Goal: Information Seeking & Learning: Learn about a topic

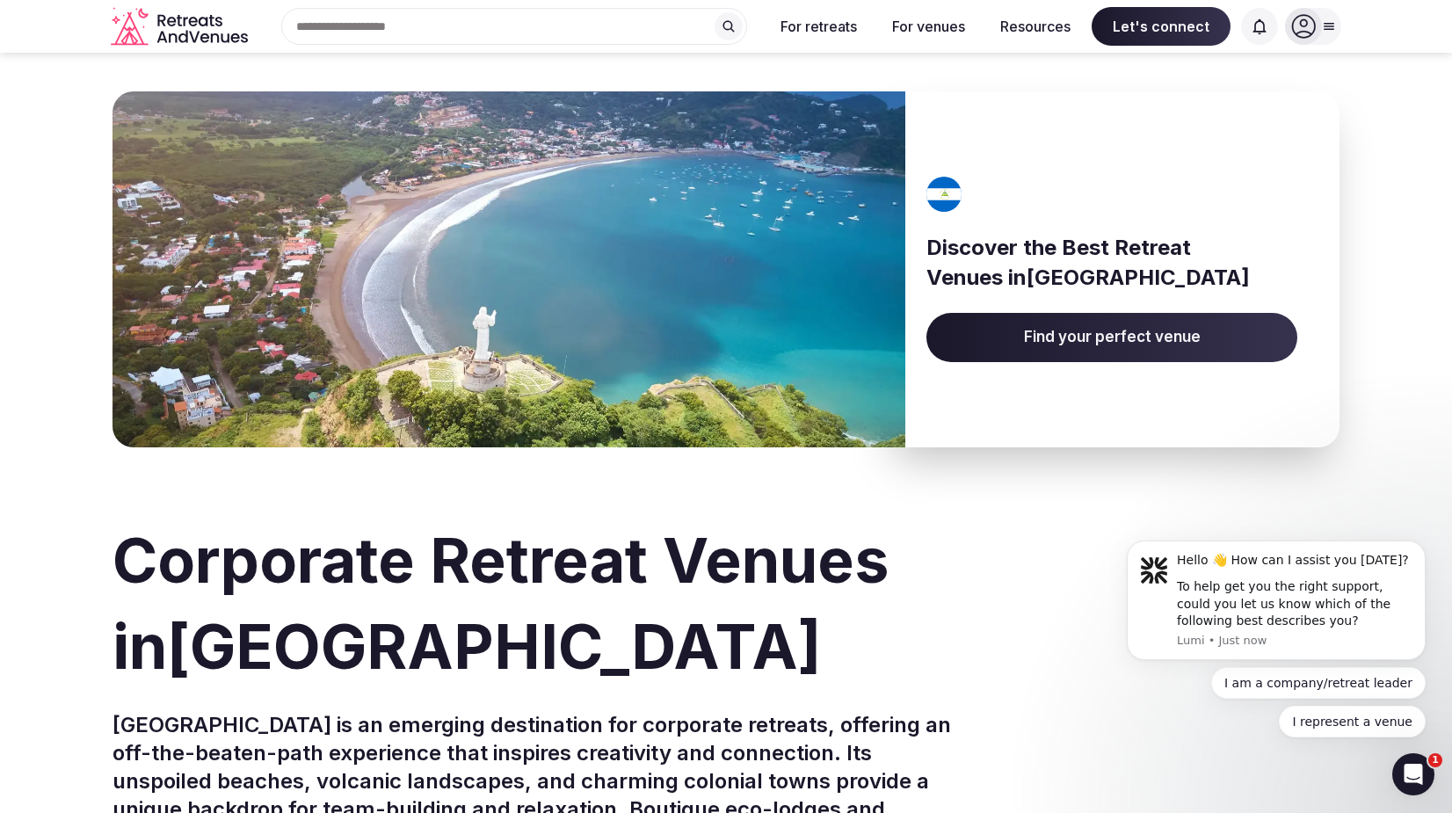
click at [1014, 331] on span "Find your perfect venue" at bounding box center [1112, 337] width 371 height 49
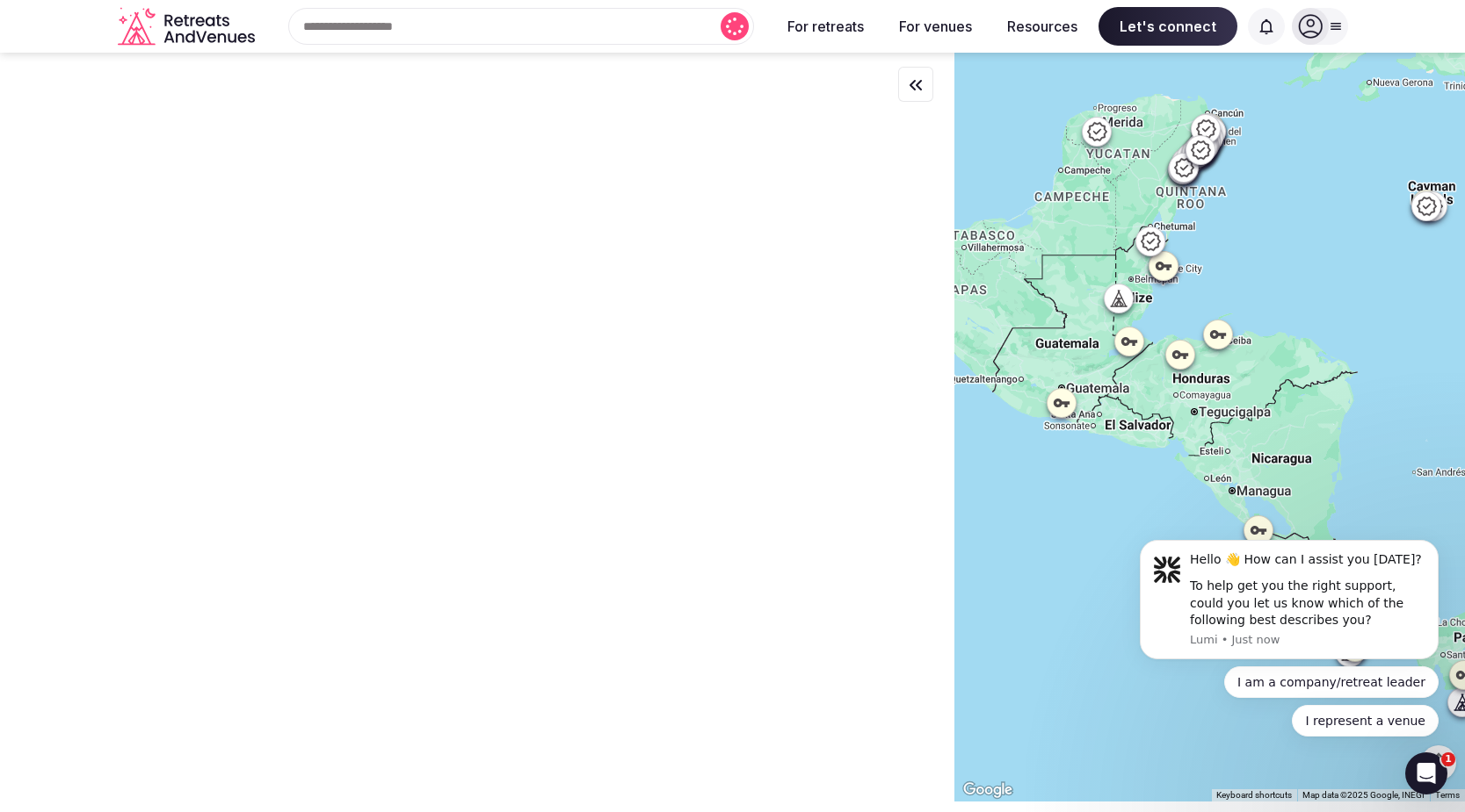
drag, startPoint x: 2219, startPoint y: 857, endPoint x: 1217, endPoint y: 445, distance: 1083.4
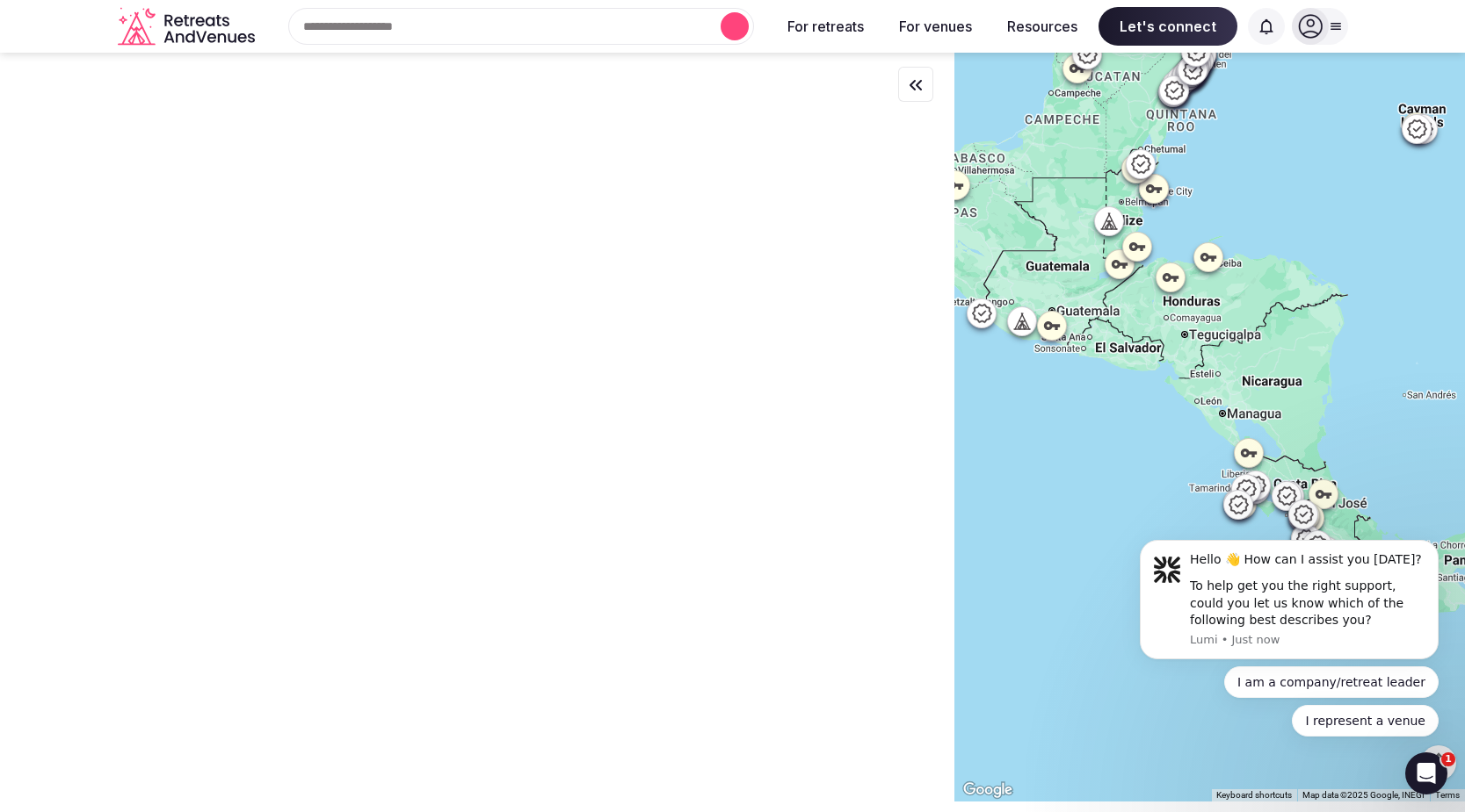
drag, startPoint x: 1159, startPoint y: 482, endPoint x: 2298, endPoint y: 877, distance: 1205.5
click at [1159, 482] on body "Hello 👋 How can I assist you [DATE]? To help get you the right support, could y…" at bounding box center [1289, 604] width 338 height 308
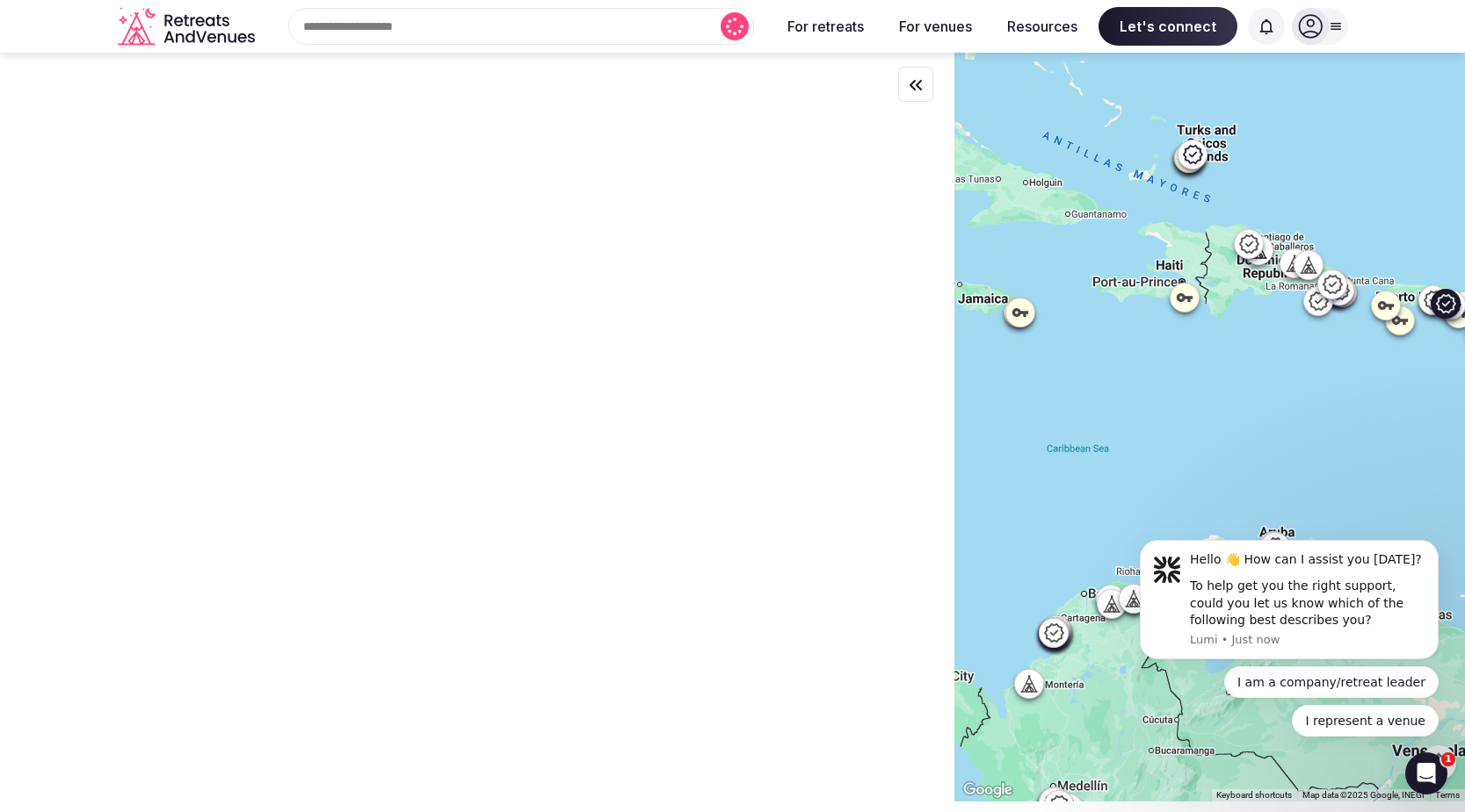
click at [571, 499] on div at bounding box center [477, 426] width 954 height 747
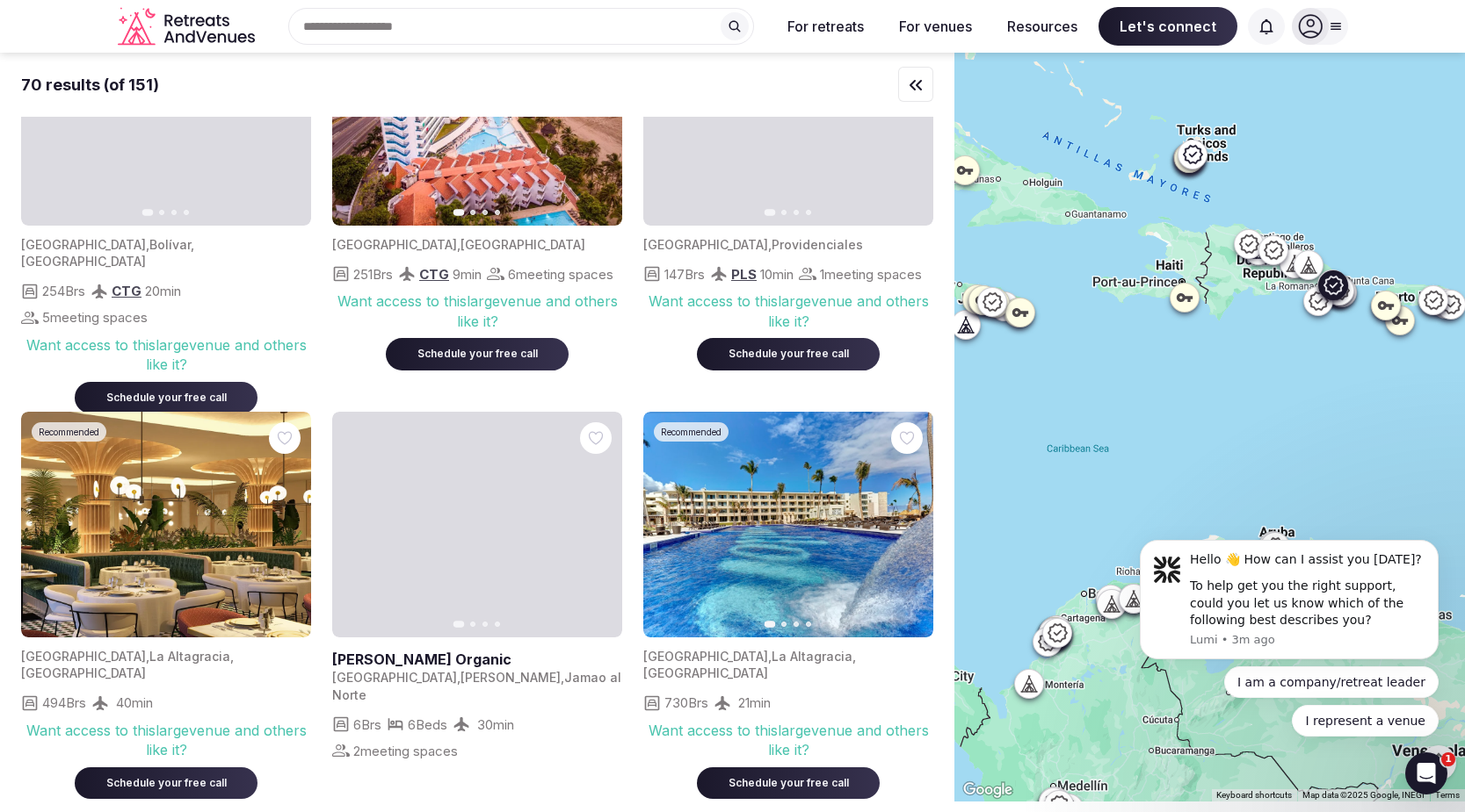
scroll to position [1766, 0]
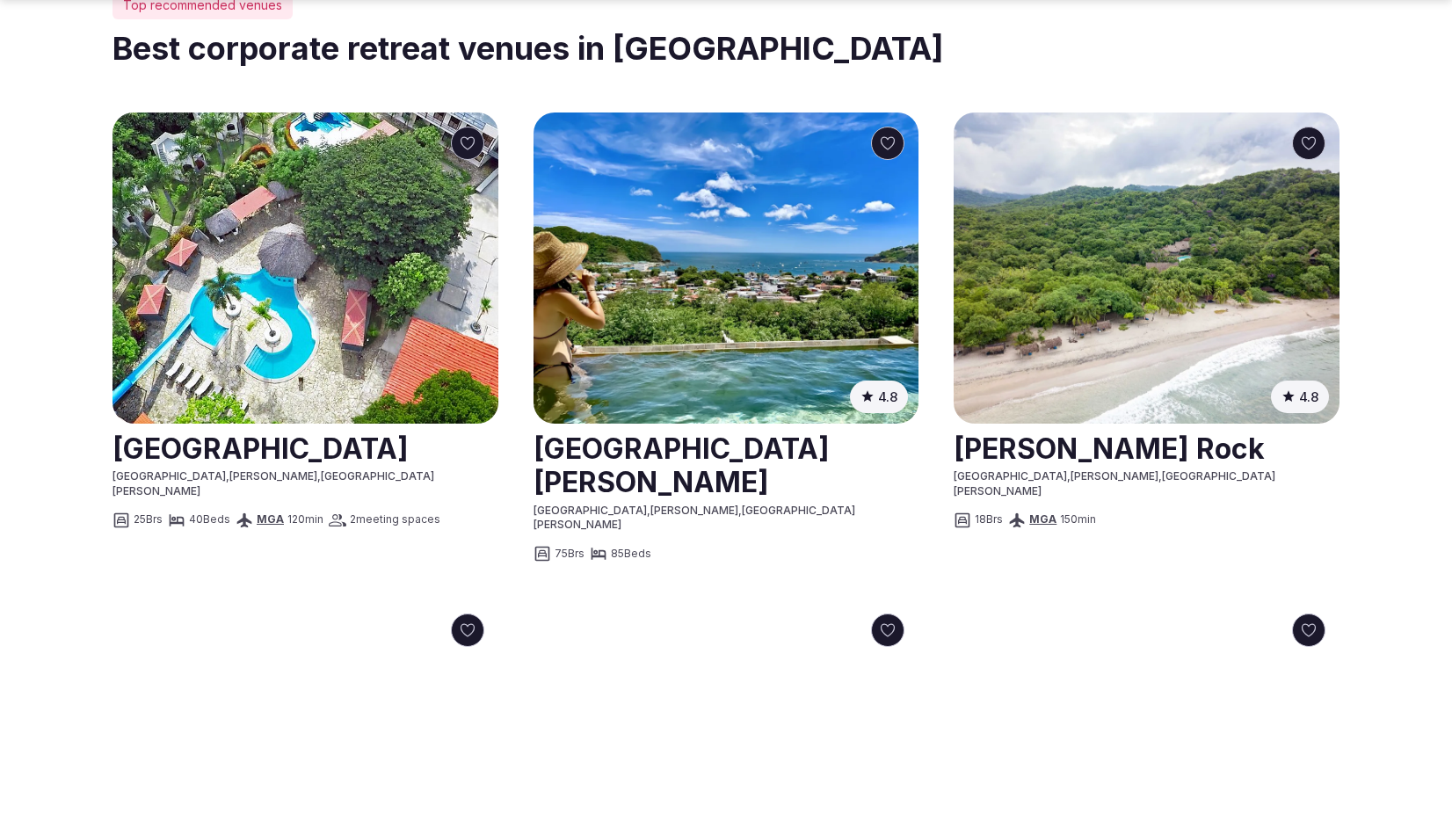
scroll to position [1377, 0]
